Goal: Check status: Check status

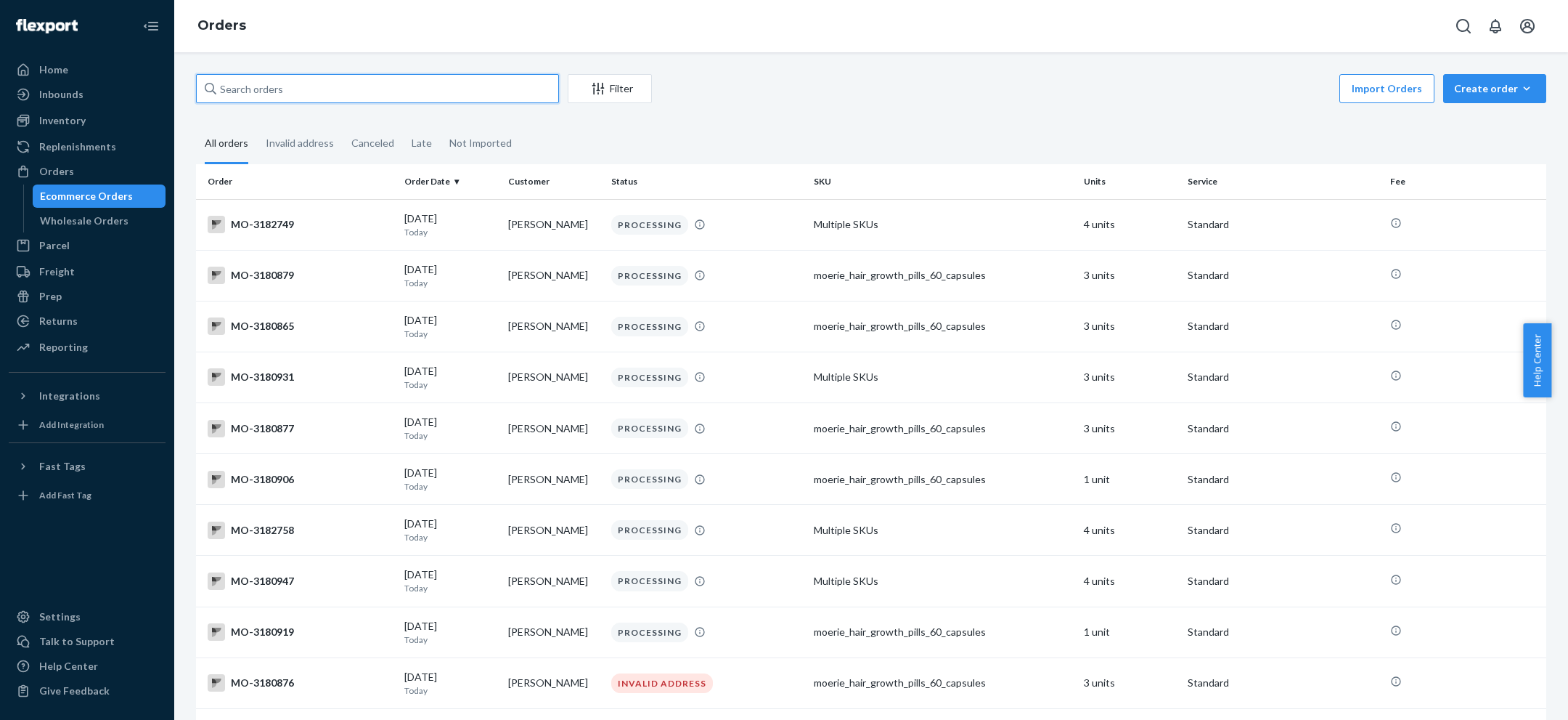
click at [531, 91] on input "text" at bounding box center [377, 88] width 363 height 29
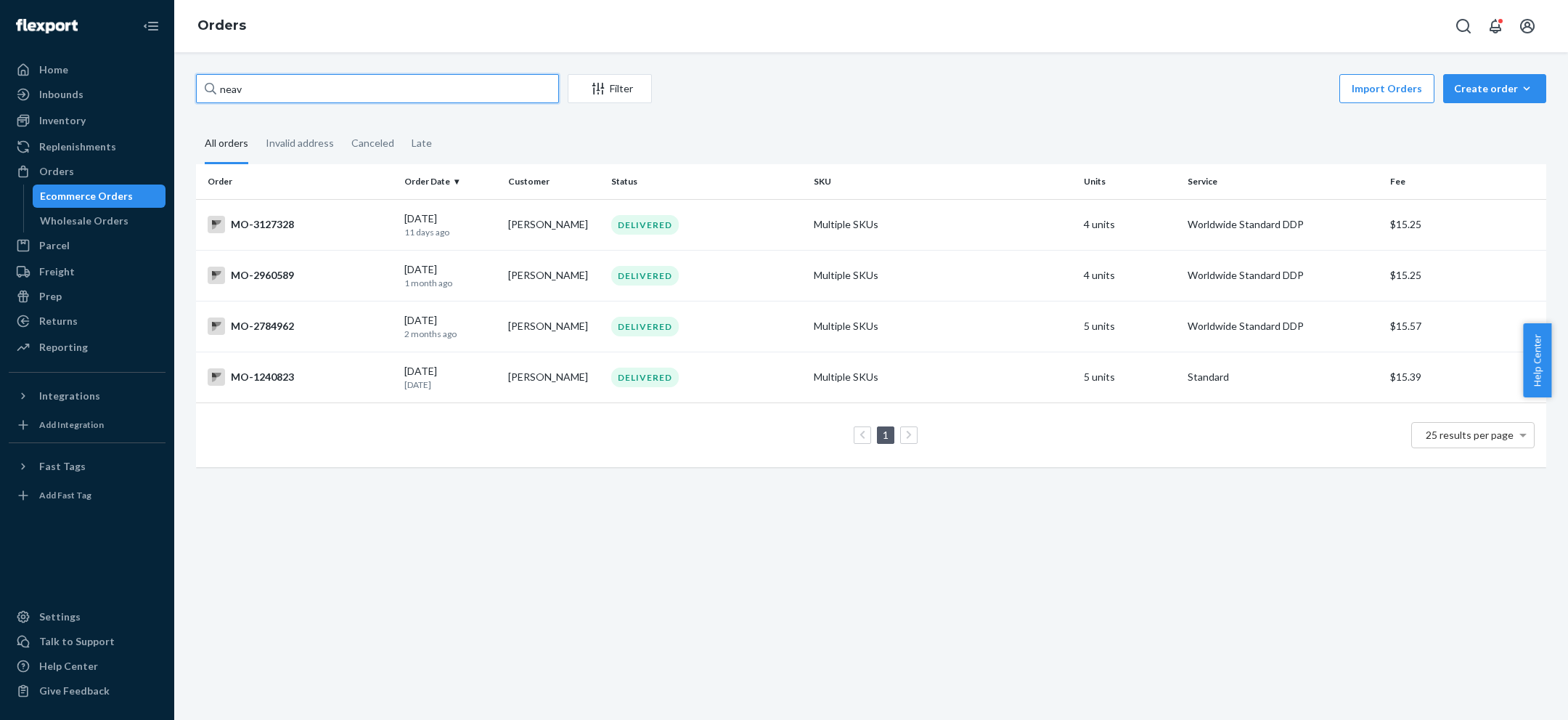
type input "neav"
click at [419, 215] on div "09/13/2025 11 days ago" at bounding box center [450, 225] width 92 height 27
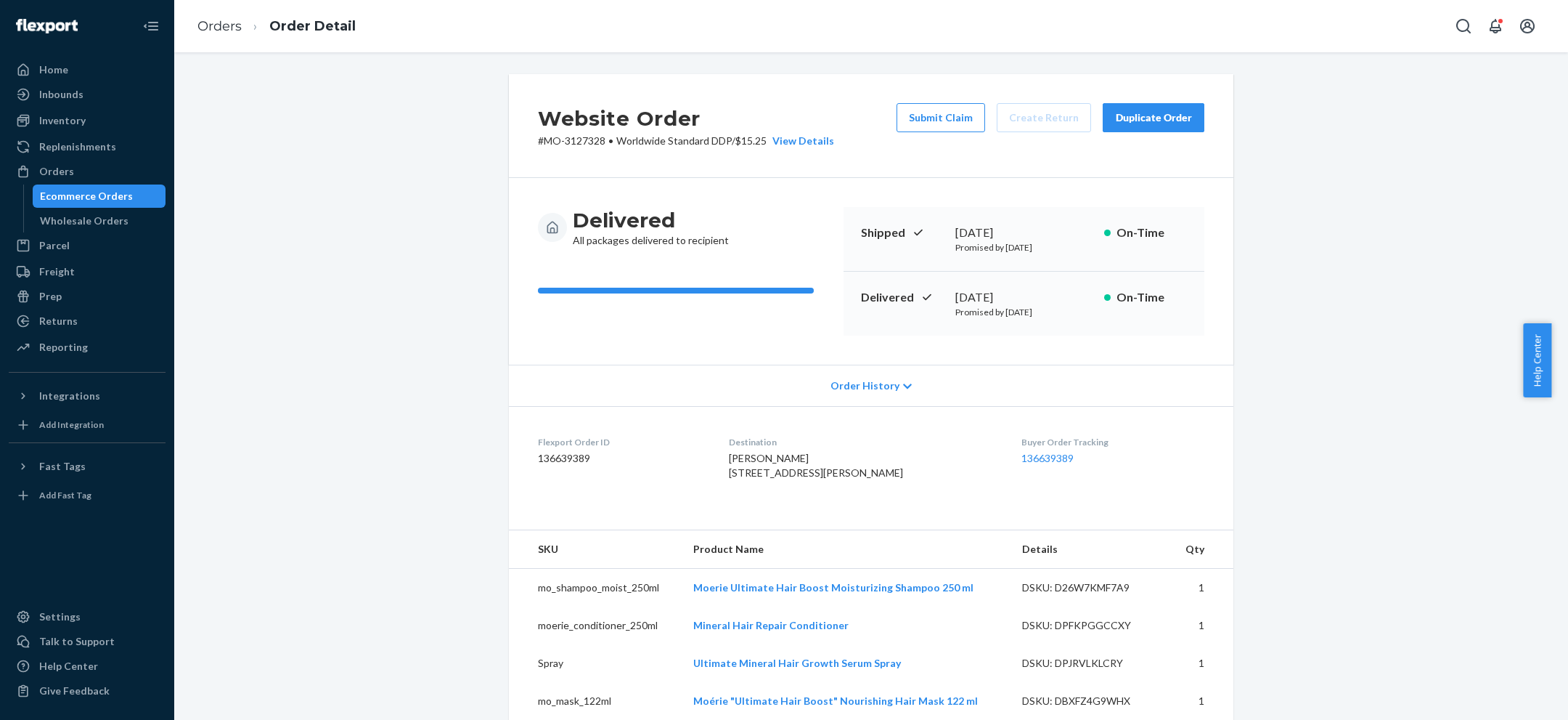
click at [557, 139] on p "# MO-3127328 • Worldwide Standard DDP / $15.25 View Details" at bounding box center [685, 141] width 296 height 15
click at [566, 142] on p "# MO-3127328 • Worldwide Standard DDP / $15.25 View Details" at bounding box center [685, 141] width 296 height 15
copy p "3127328"
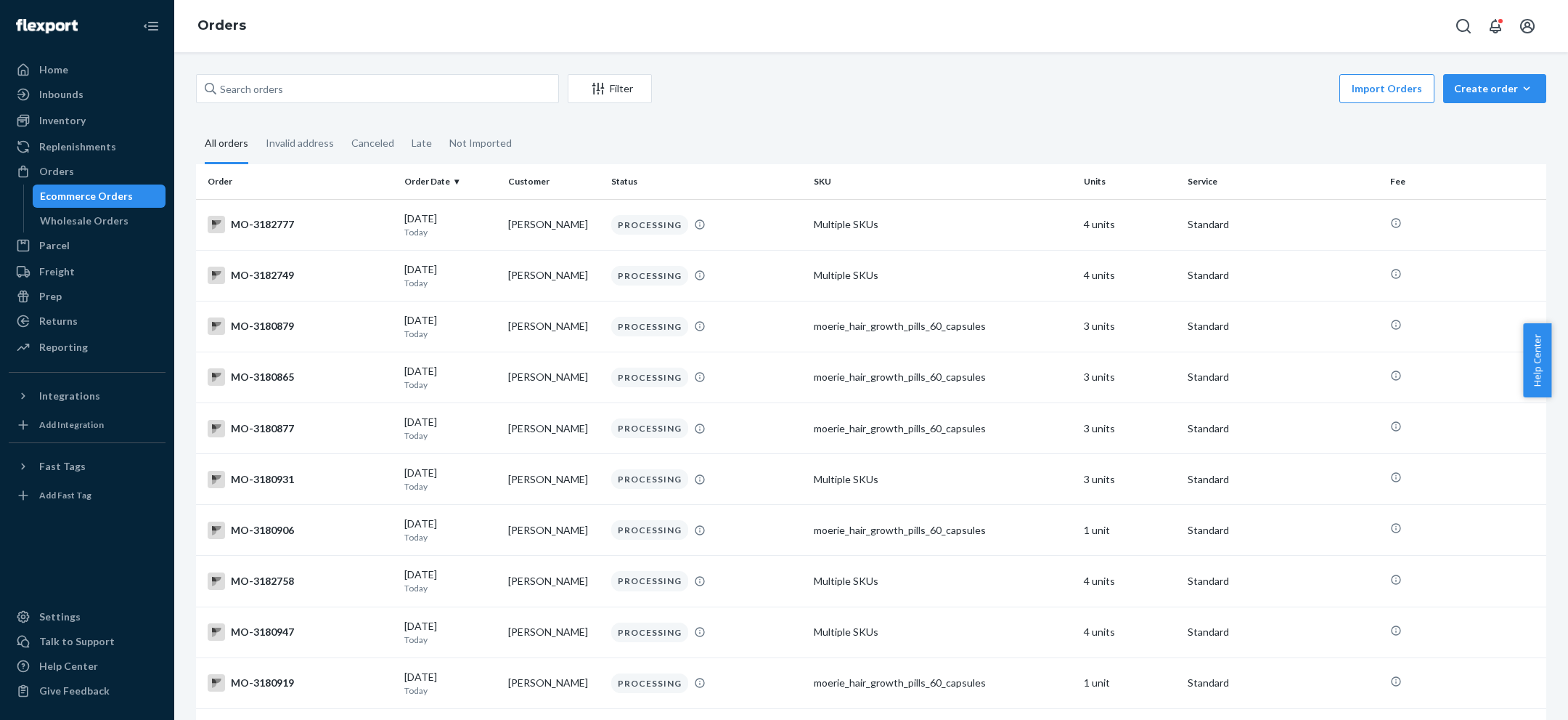
click at [384, 71] on div "Filter Import Orders Create order Ecommerce order Removal order All orders Inva…" at bounding box center [871, 386] width 1393 height 668
click at [366, 89] on input "text" at bounding box center [377, 88] width 363 height 29
paste input "[PERSON_NAME]"
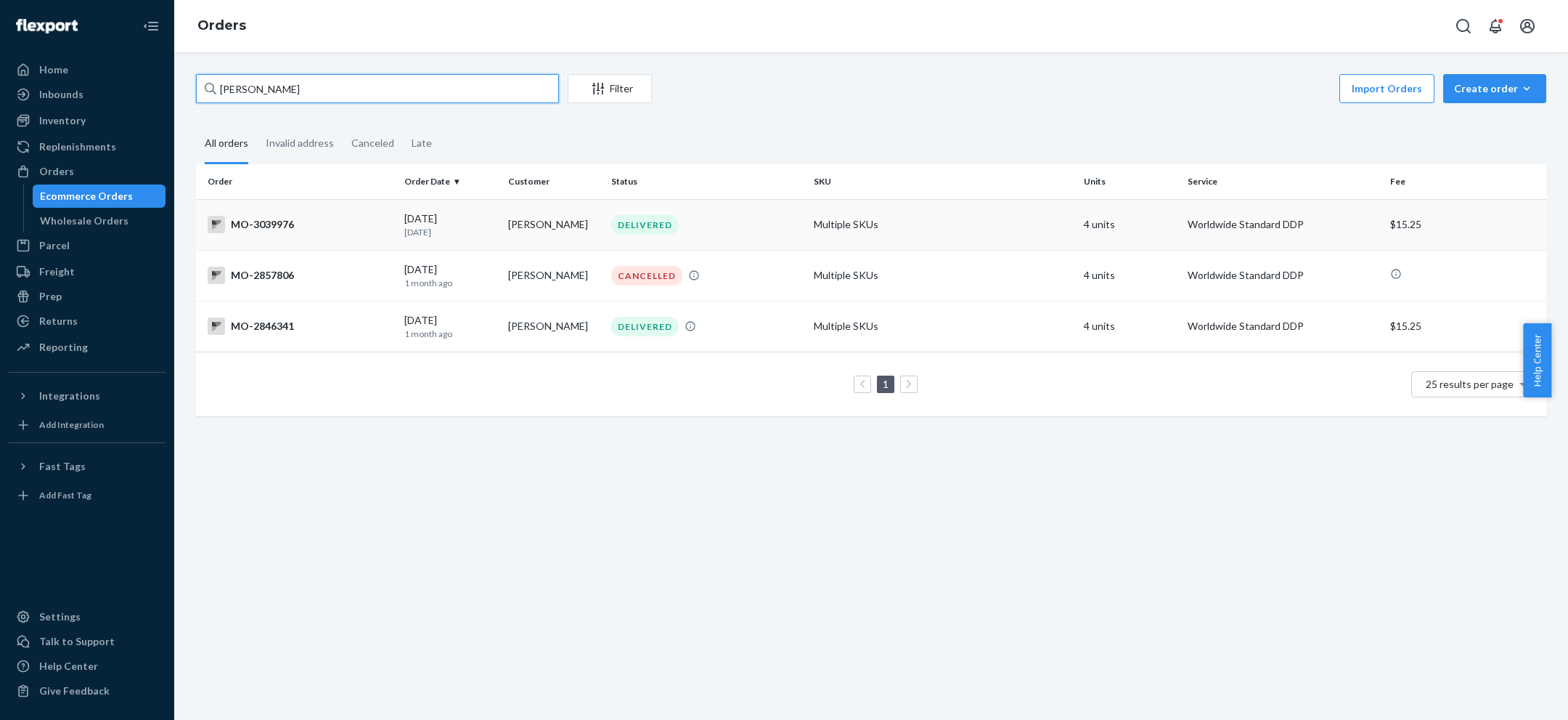
type input "[PERSON_NAME]"
click at [483, 238] on td "[DATE] [DATE]" at bounding box center [450, 225] width 104 height 51
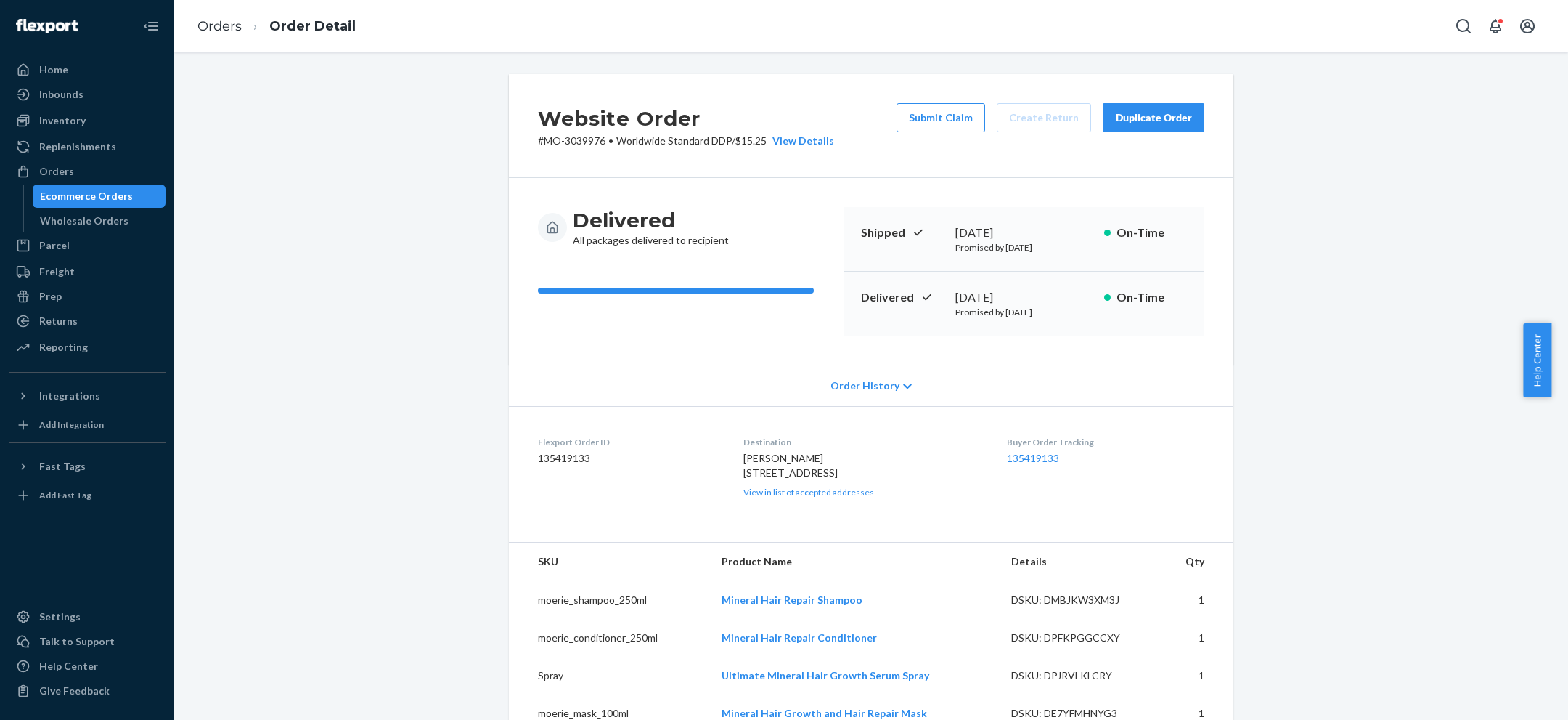
click at [557, 141] on p "# MO-3039976 • Worldwide Standard DDP / $15.25 View Details" at bounding box center [685, 141] width 296 height 15
copy p "3039976"
